Goal: Task Accomplishment & Management: Use online tool/utility

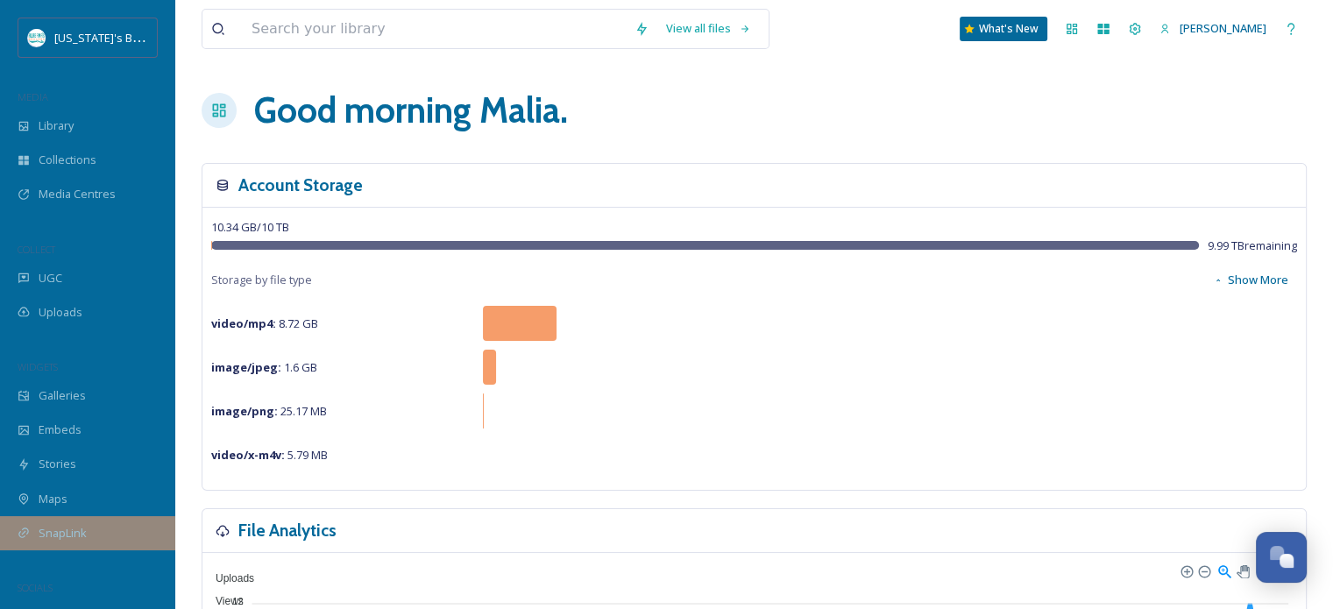
click at [74, 519] on div "SnapLink" at bounding box center [87, 533] width 175 height 34
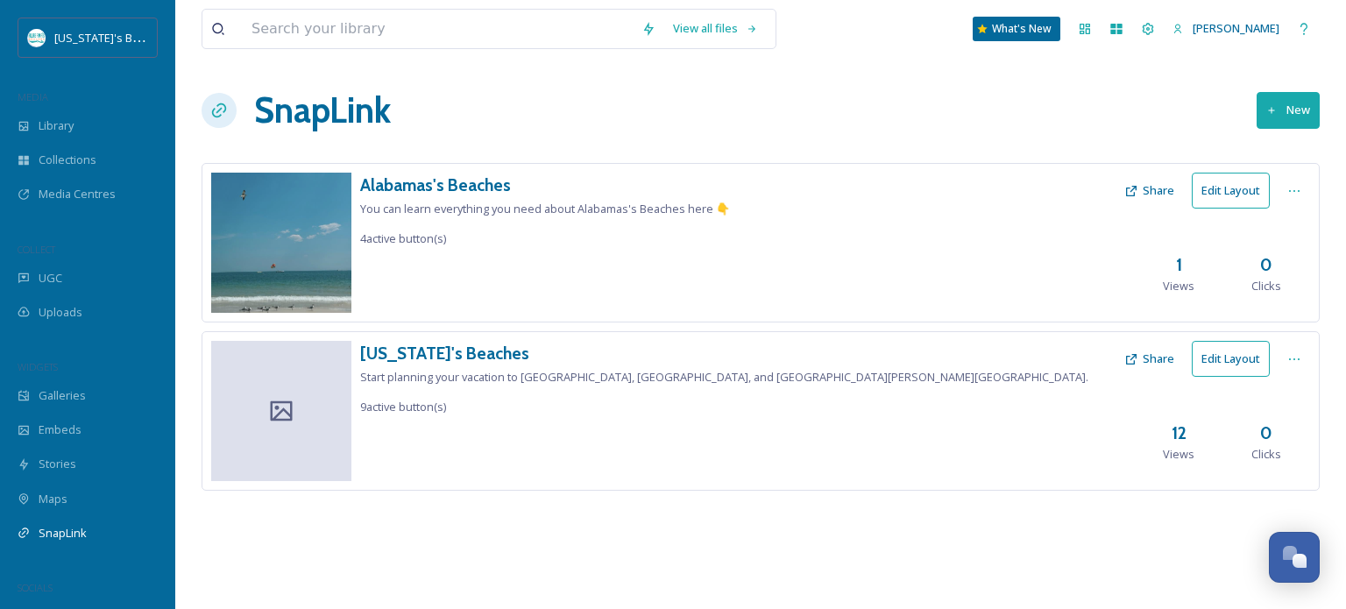
click at [633, 378] on span "Start planning your vacation to [GEOGRAPHIC_DATA], [GEOGRAPHIC_DATA], and [GEOG…" at bounding box center [724, 377] width 728 height 16
click at [462, 344] on h3 "[US_STATE]'s Beaches" at bounding box center [724, 353] width 728 height 25
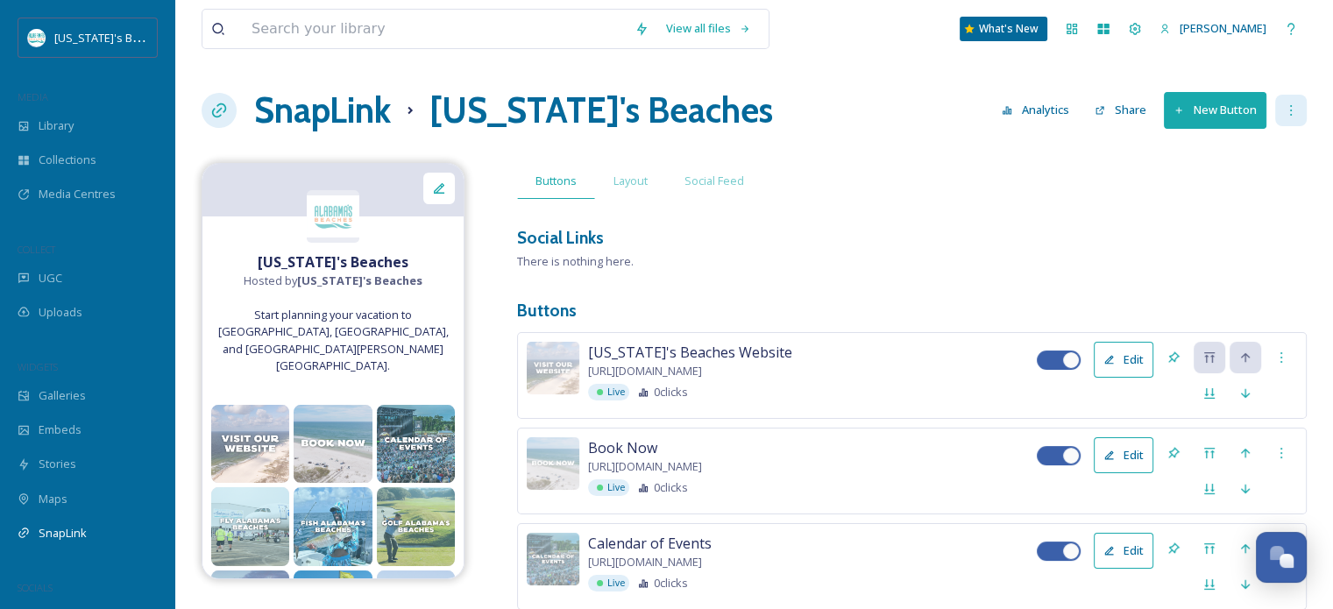
click at [1290, 101] on div at bounding box center [1291, 111] width 32 height 32
click at [1262, 211] on span "Edit Settings" at bounding box center [1248, 217] width 65 height 17
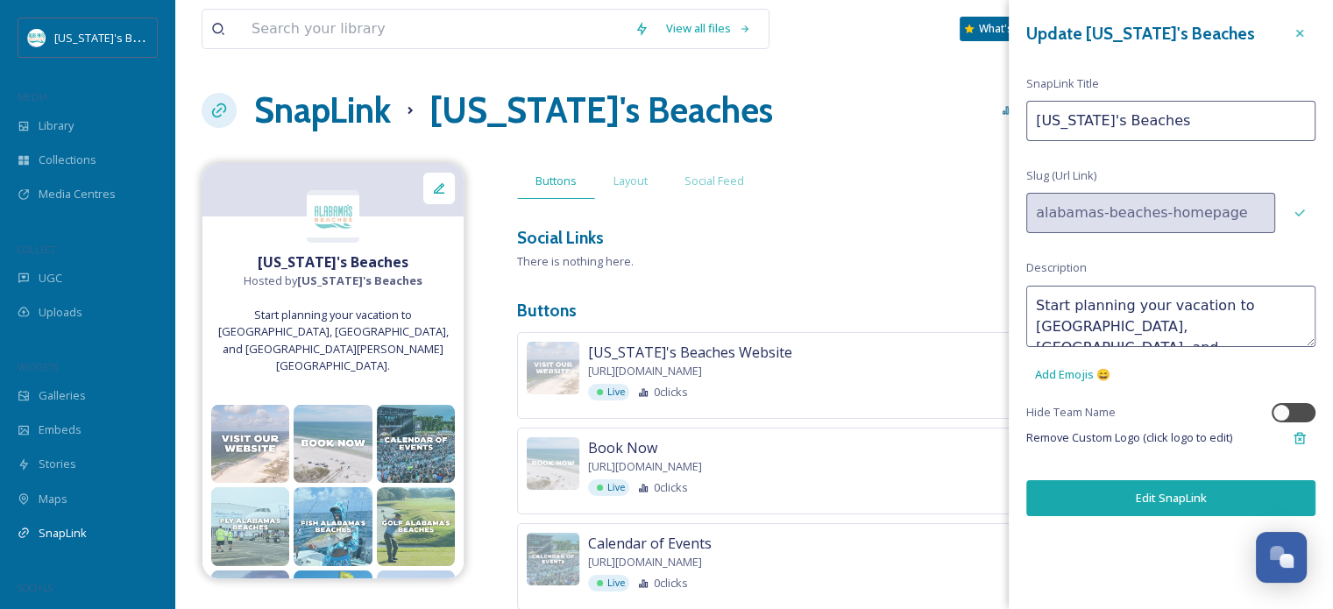
scroll to position [62, 0]
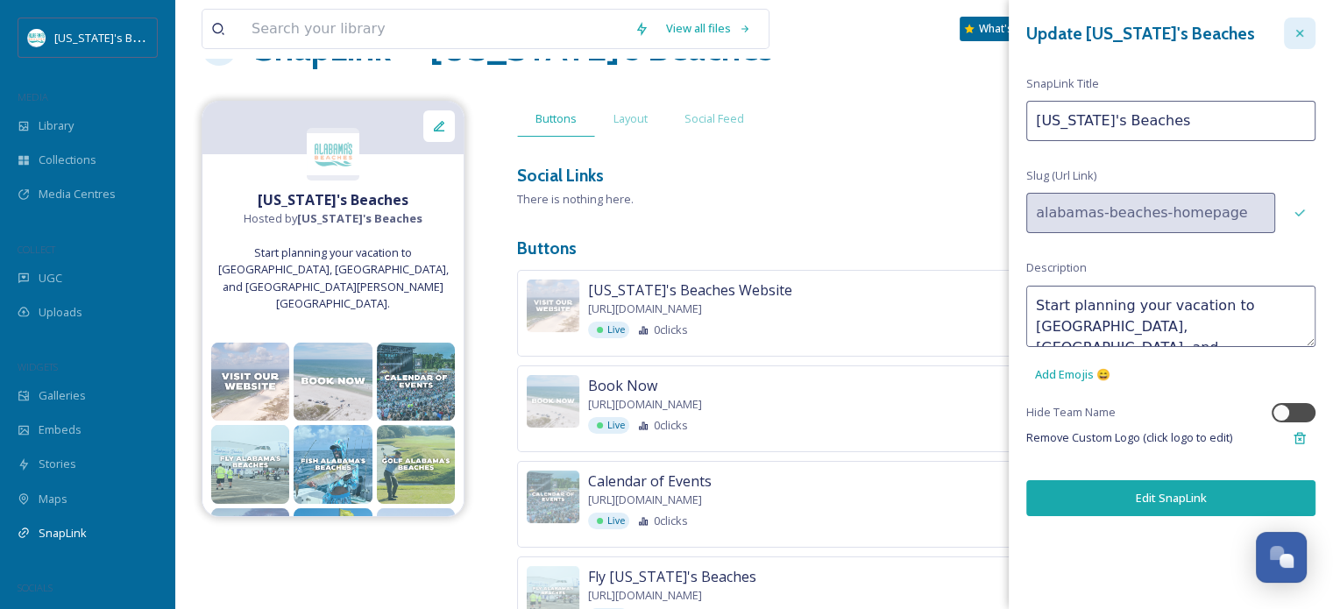
click at [1309, 41] on div at bounding box center [1299, 34] width 32 height 32
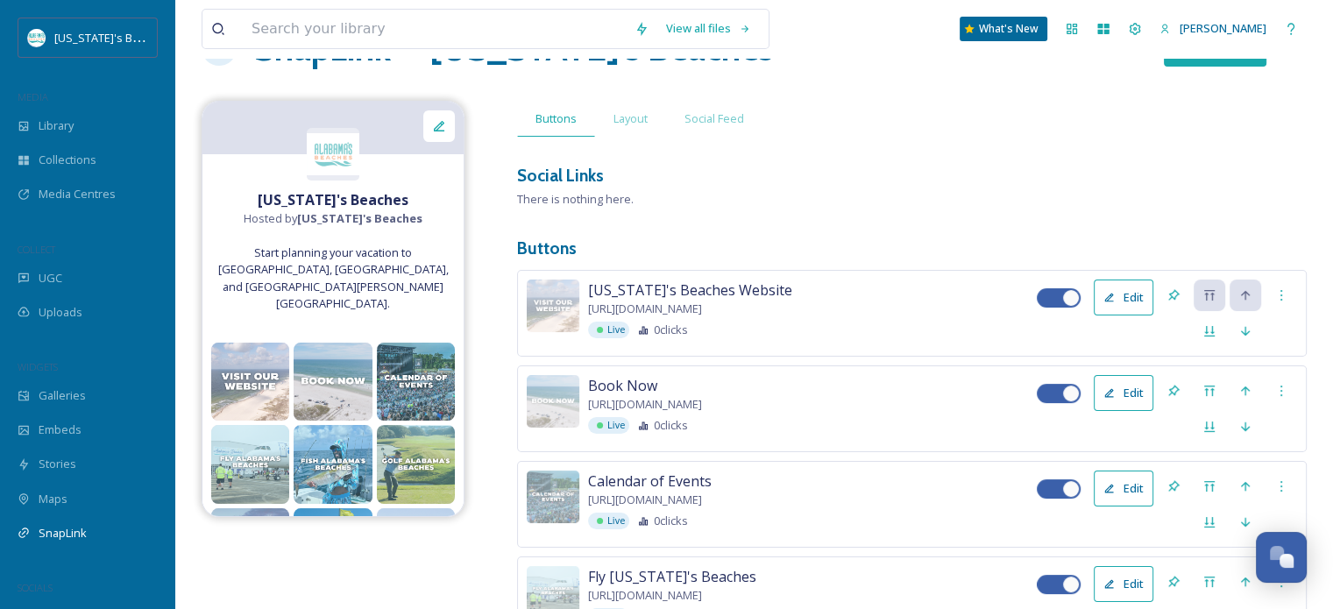
scroll to position [0, 0]
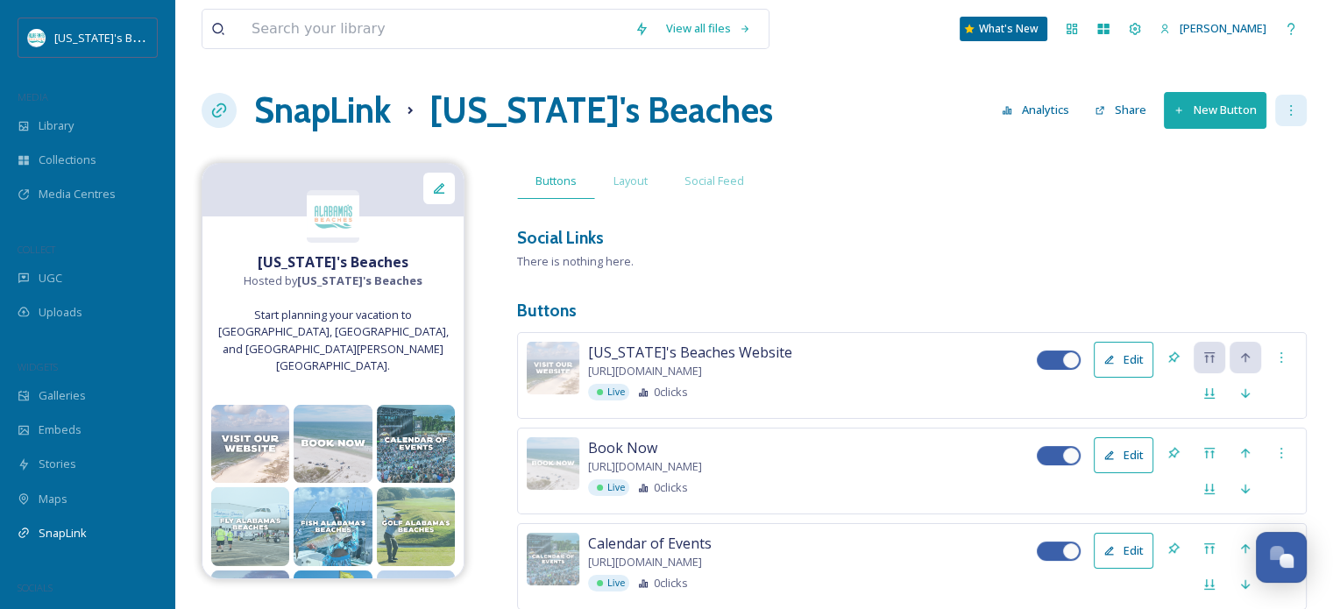
click at [1278, 112] on div at bounding box center [1291, 111] width 32 height 32
click at [1243, 217] on span "Edit Settings" at bounding box center [1248, 217] width 65 height 17
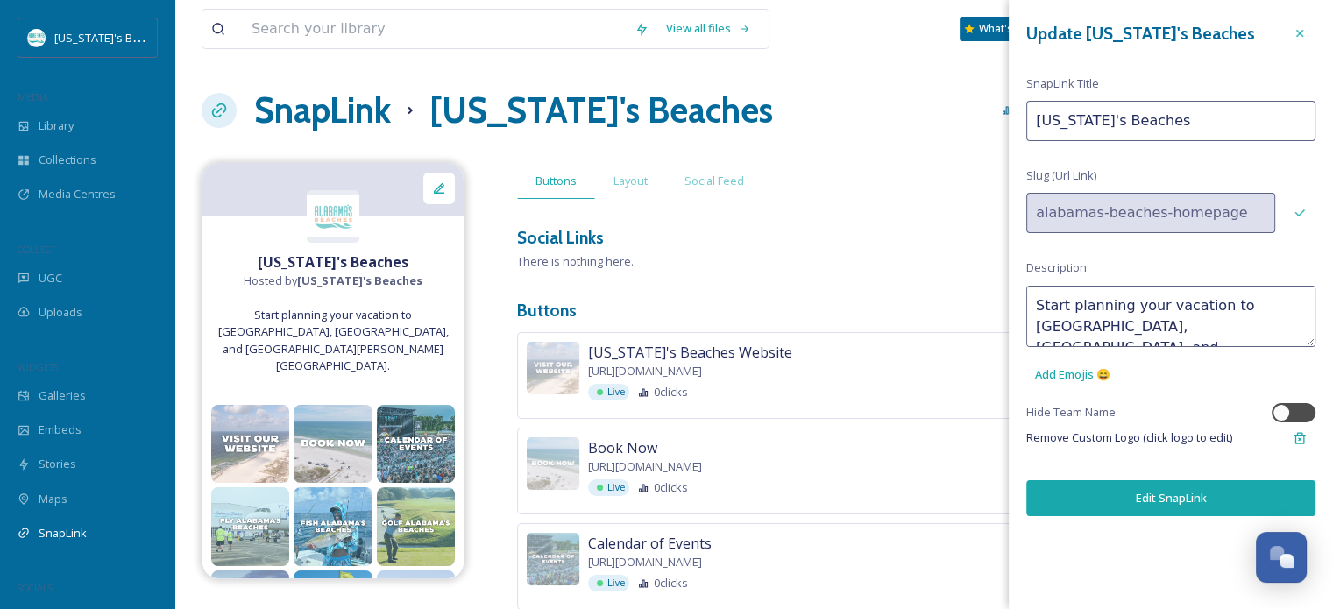
click at [1113, 509] on button "Edit SnapLink" at bounding box center [1170, 498] width 289 height 36
